Goal: Task Accomplishment & Management: Manage account settings

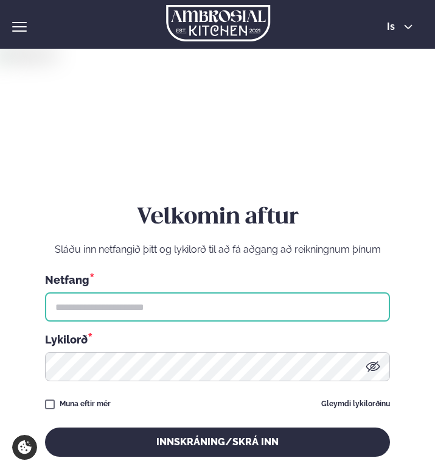
click at [114, 316] on input "text" at bounding box center [217, 306] width 345 height 29
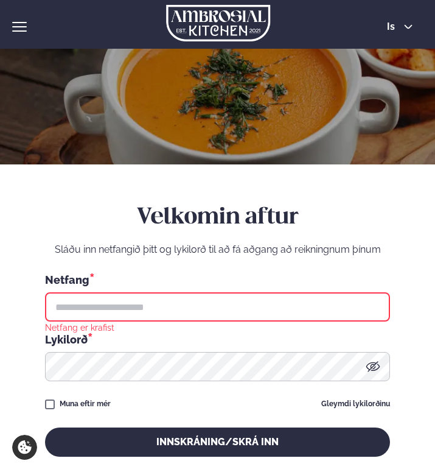
type input "**********"
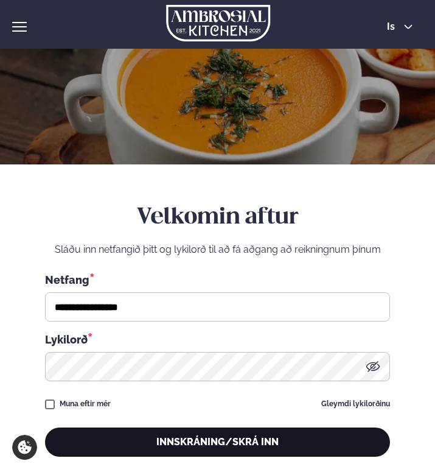
click at [256, 437] on button "Innskráning/Skrá inn" at bounding box center [217, 441] width 345 height 29
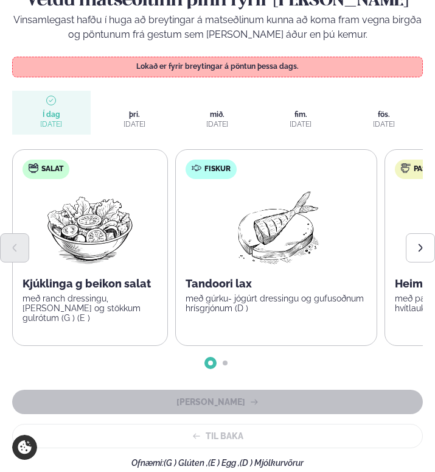
scroll to position [197, 0]
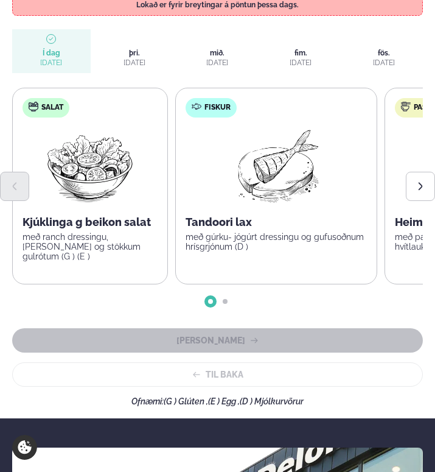
click at [139, 44] on span "þriðjudagur þri. [DATE]" at bounding box center [135, 51] width 79 height 44
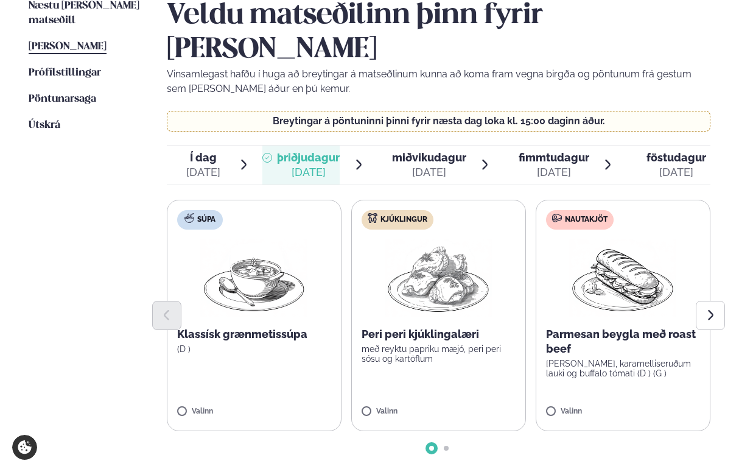
scroll to position [326, 0]
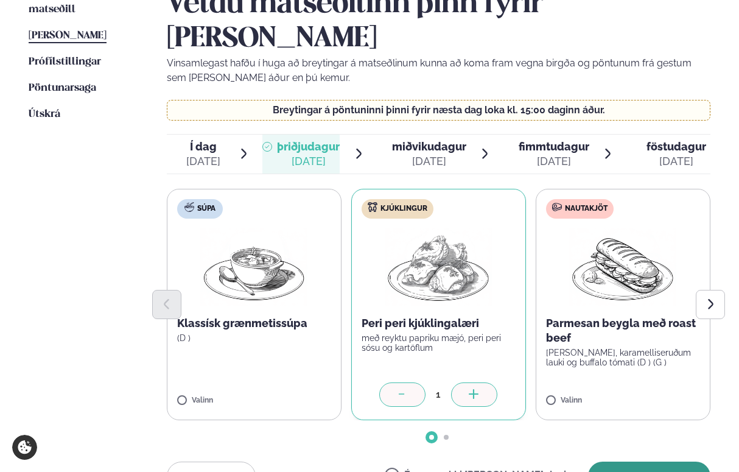
click at [435, 461] on button "[PERSON_NAME]" at bounding box center [649, 475] width 122 height 29
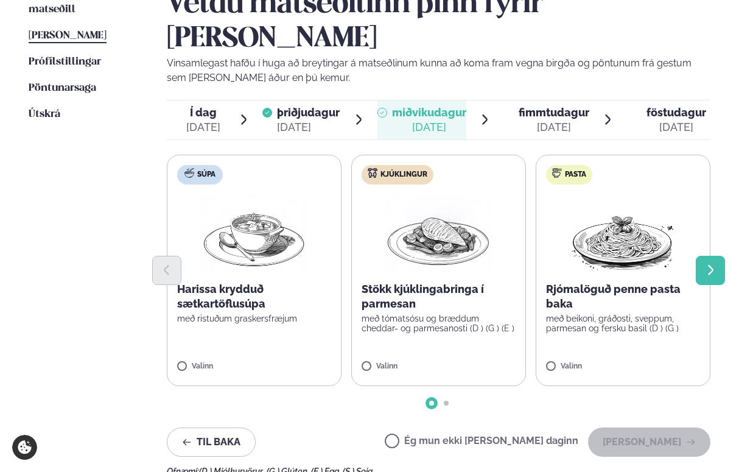
click at [435, 264] on icon "Next slide" at bounding box center [710, 270] width 13 height 13
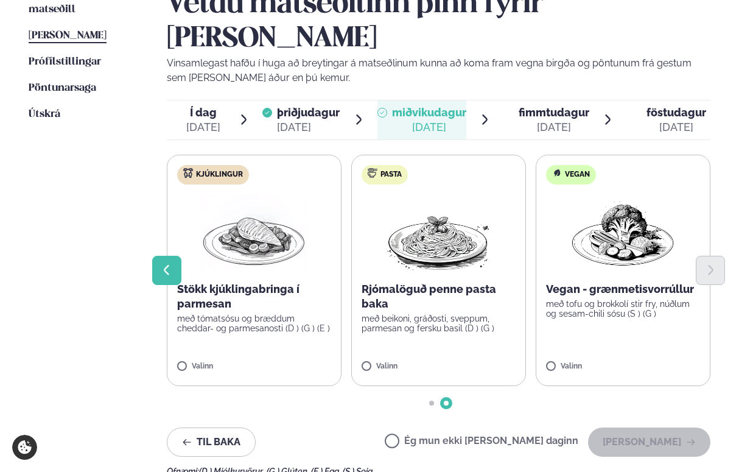
click at [163, 264] on icon "Previous slide" at bounding box center [166, 270] width 13 height 13
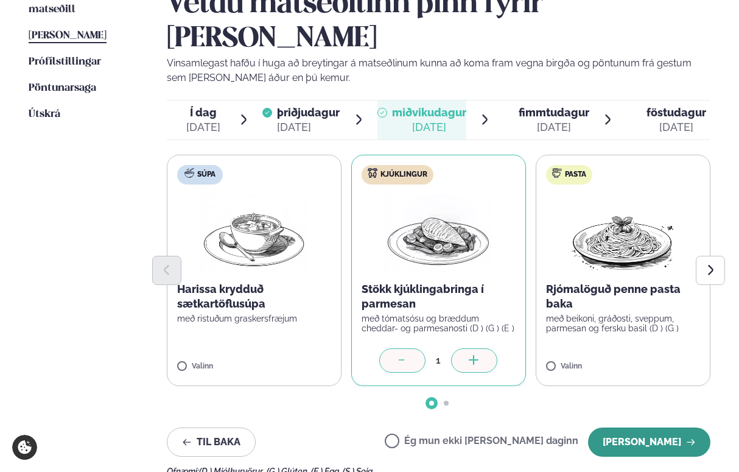
click at [435, 427] on button "[PERSON_NAME]" at bounding box center [649, 441] width 122 height 29
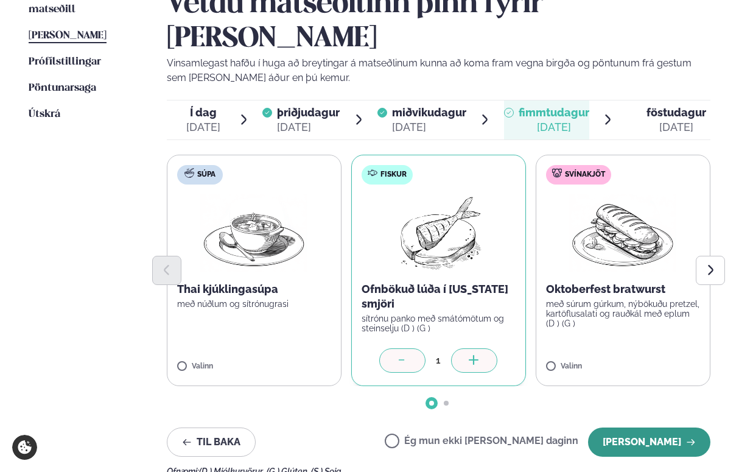
click at [435, 427] on button "[PERSON_NAME]" at bounding box center [649, 441] width 122 height 29
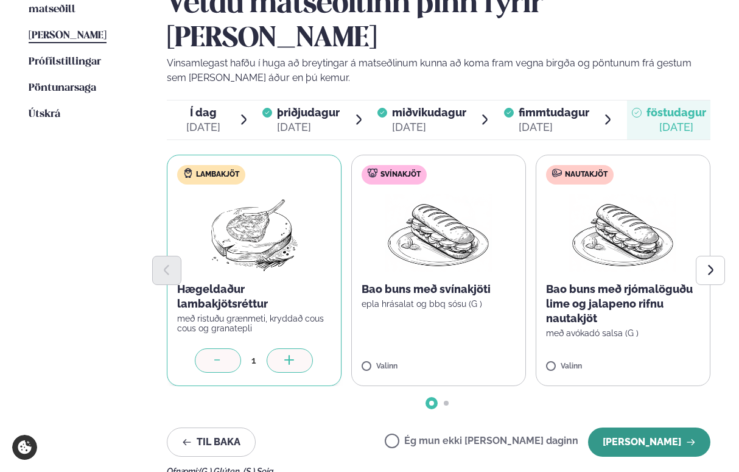
click at [435, 427] on button "[PERSON_NAME]" at bounding box center [649, 441] width 122 height 29
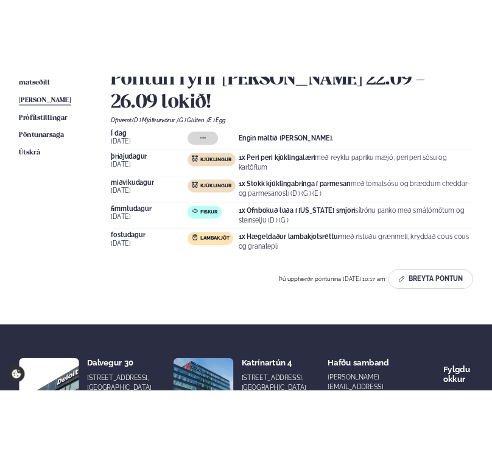
scroll to position [338, 0]
